Goal: Task Accomplishment & Management: Manage account settings

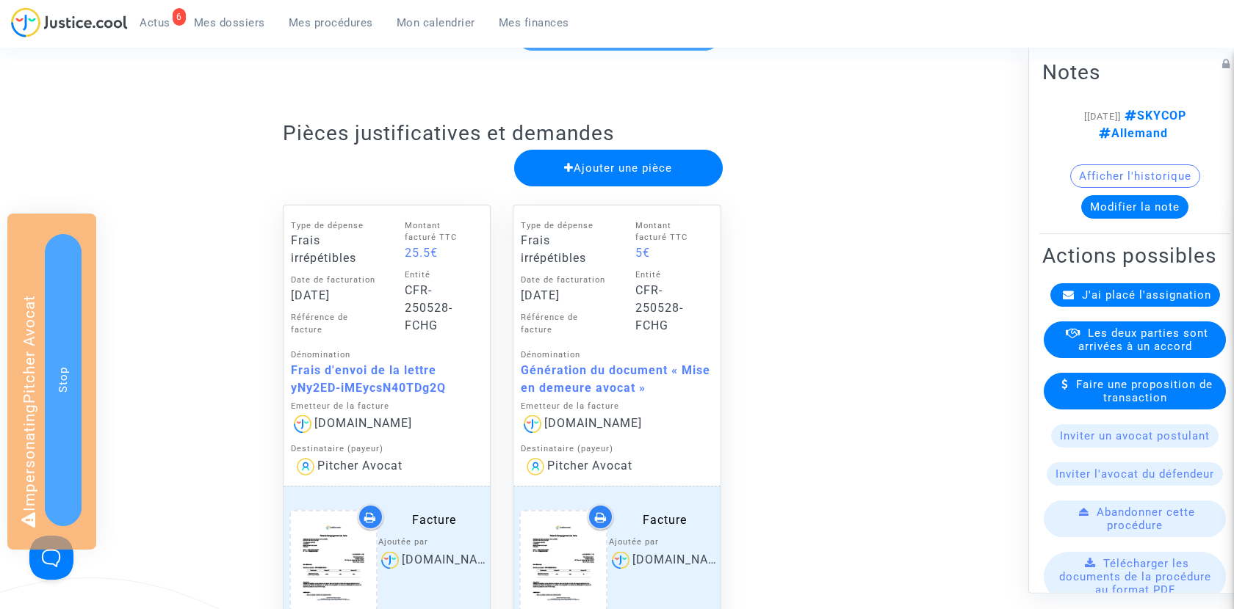
scroll to position [504, 0]
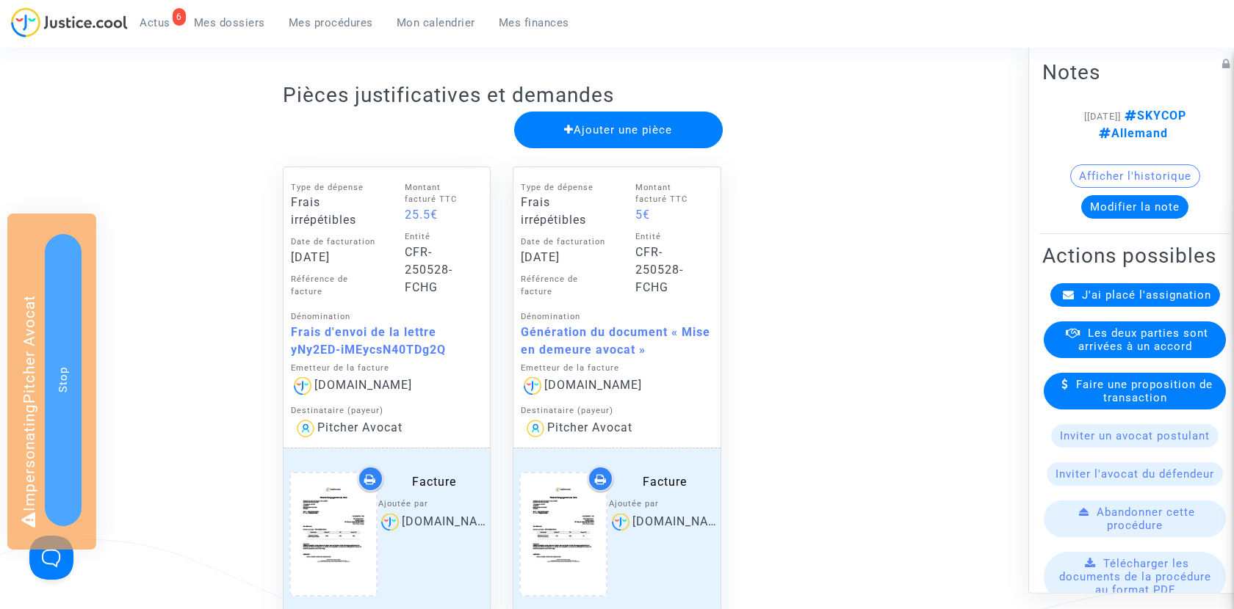
click at [626, 129] on span "Ajouter une pièce" at bounding box center [618, 129] width 108 height 13
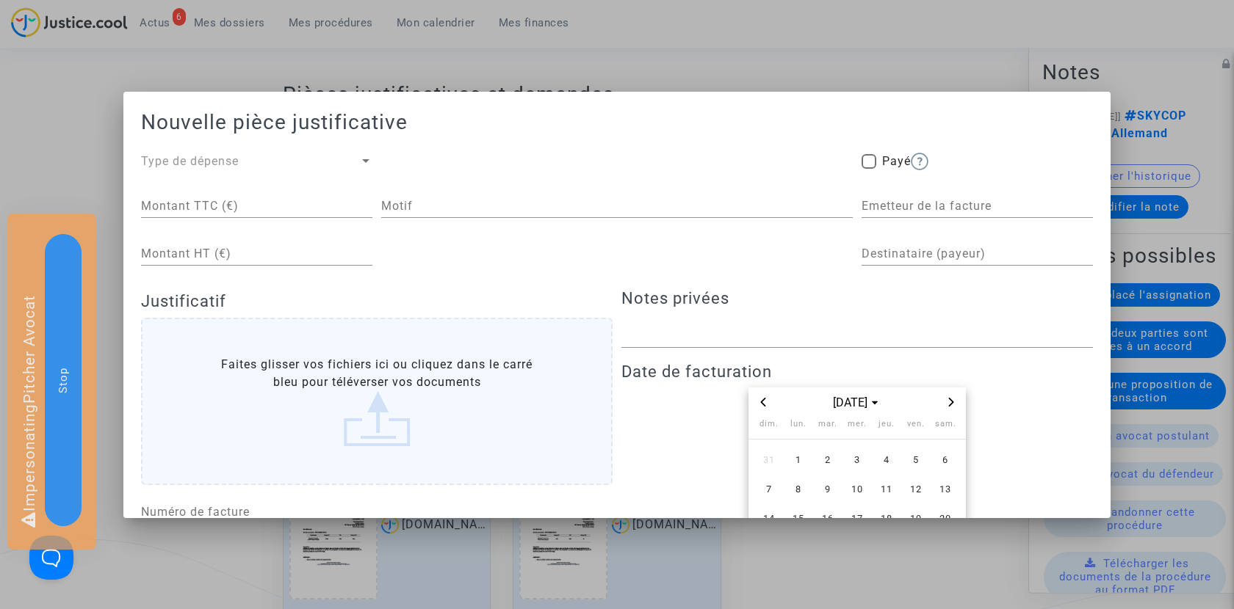
click at [215, 157] on span "Type de dépense" at bounding box center [190, 161] width 98 height 14
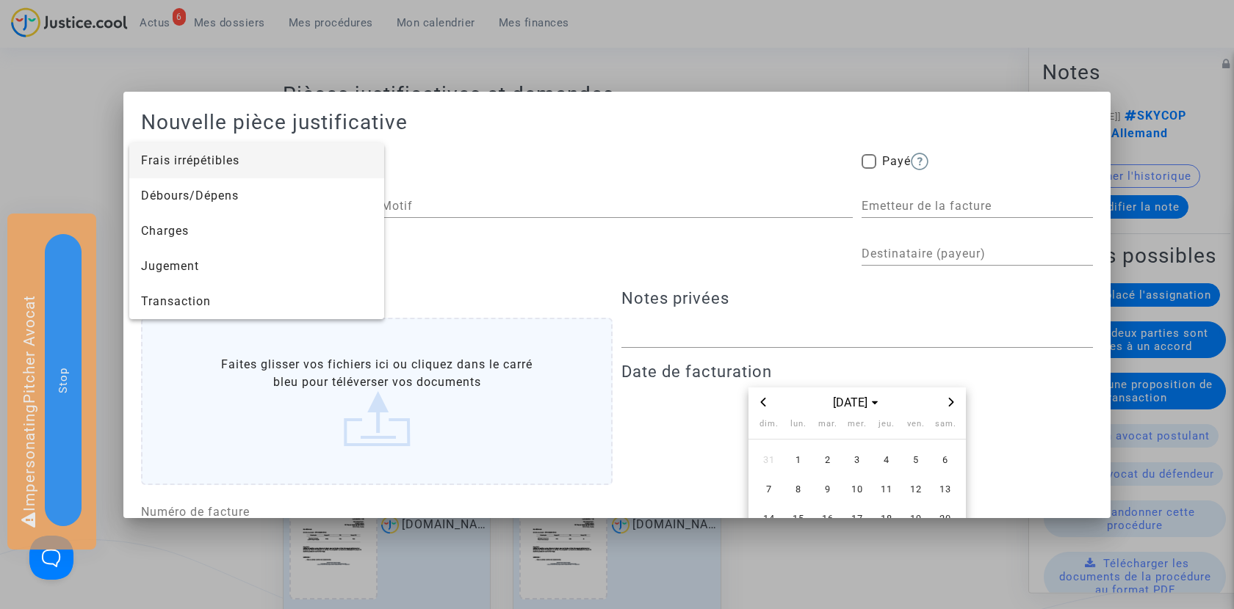
click at [430, 94] on div at bounding box center [617, 304] width 1234 height 609
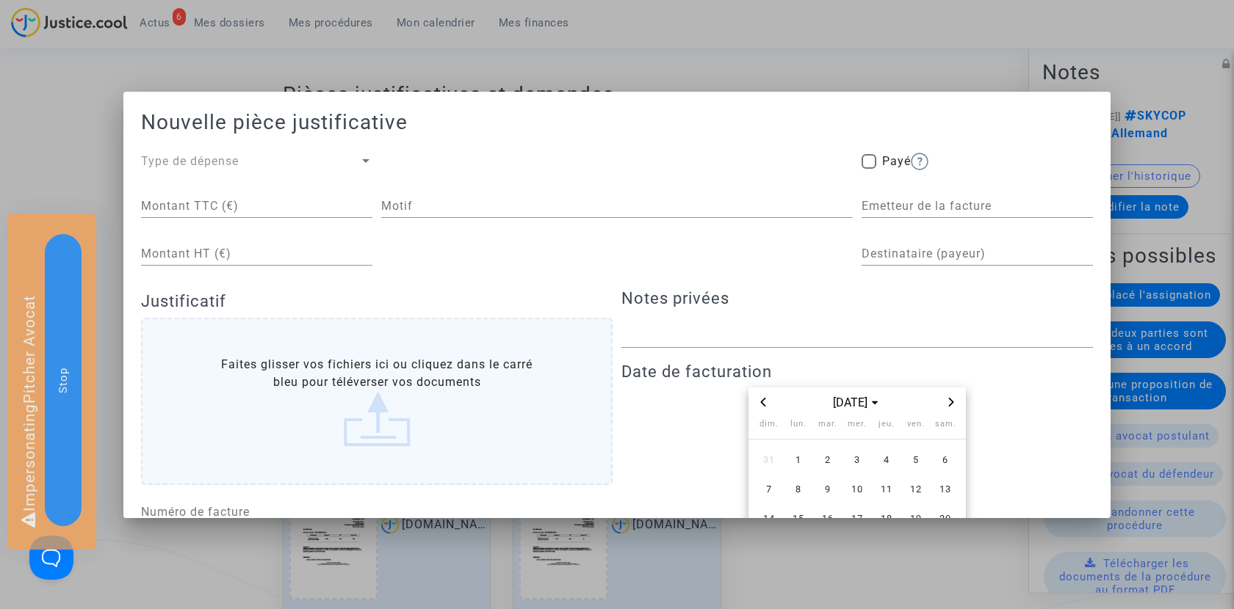
click at [399, 74] on div at bounding box center [617, 304] width 1234 height 609
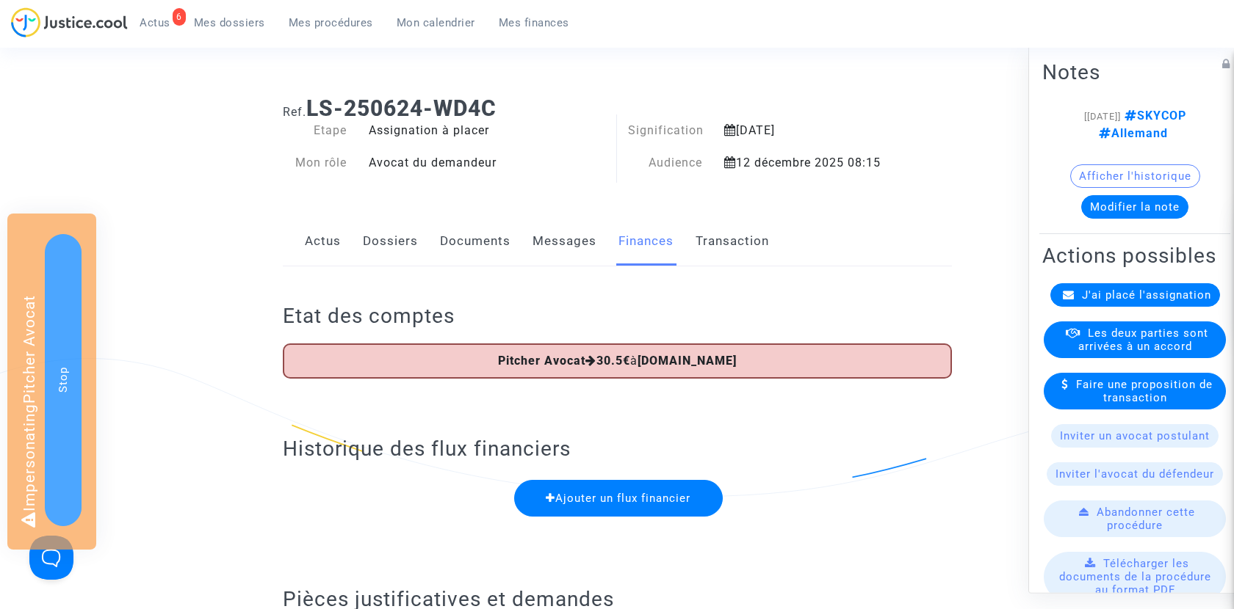
scroll to position [504, 0]
